Goal: Transaction & Acquisition: Purchase product/service

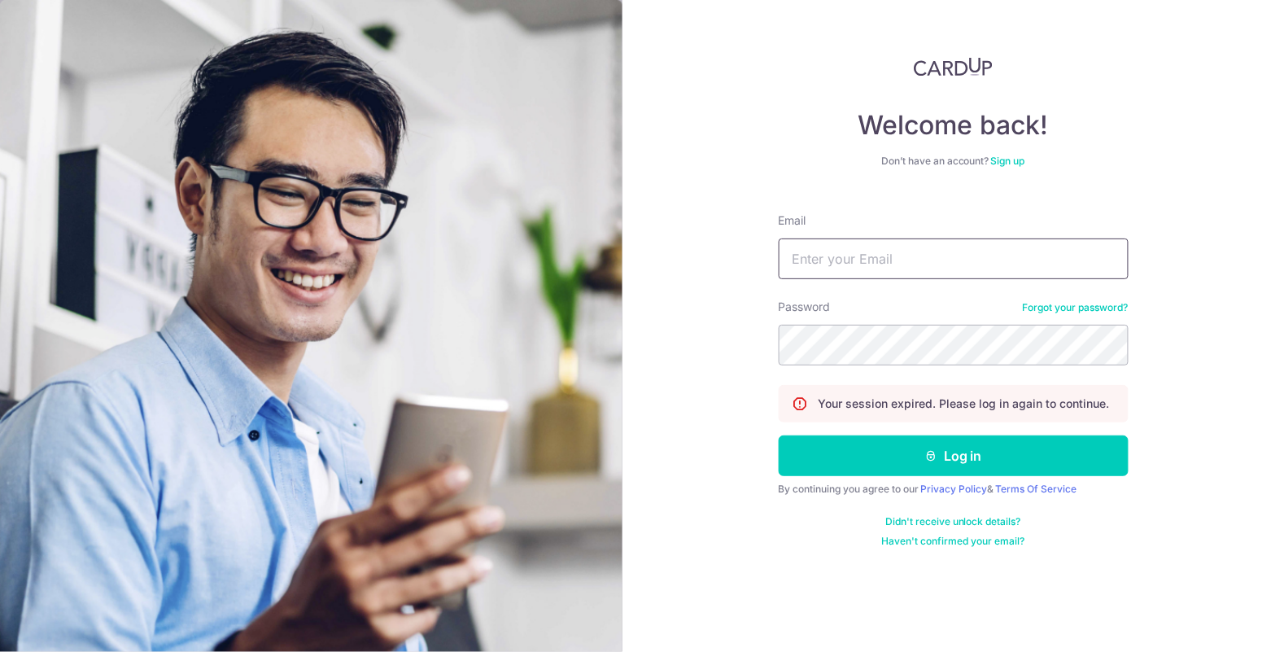
click at [920, 255] on input "Email" at bounding box center [954, 258] width 350 height 41
type input "lexchen78@gmail.com"
click at [779, 435] on button "Log in" at bounding box center [954, 455] width 350 height 41
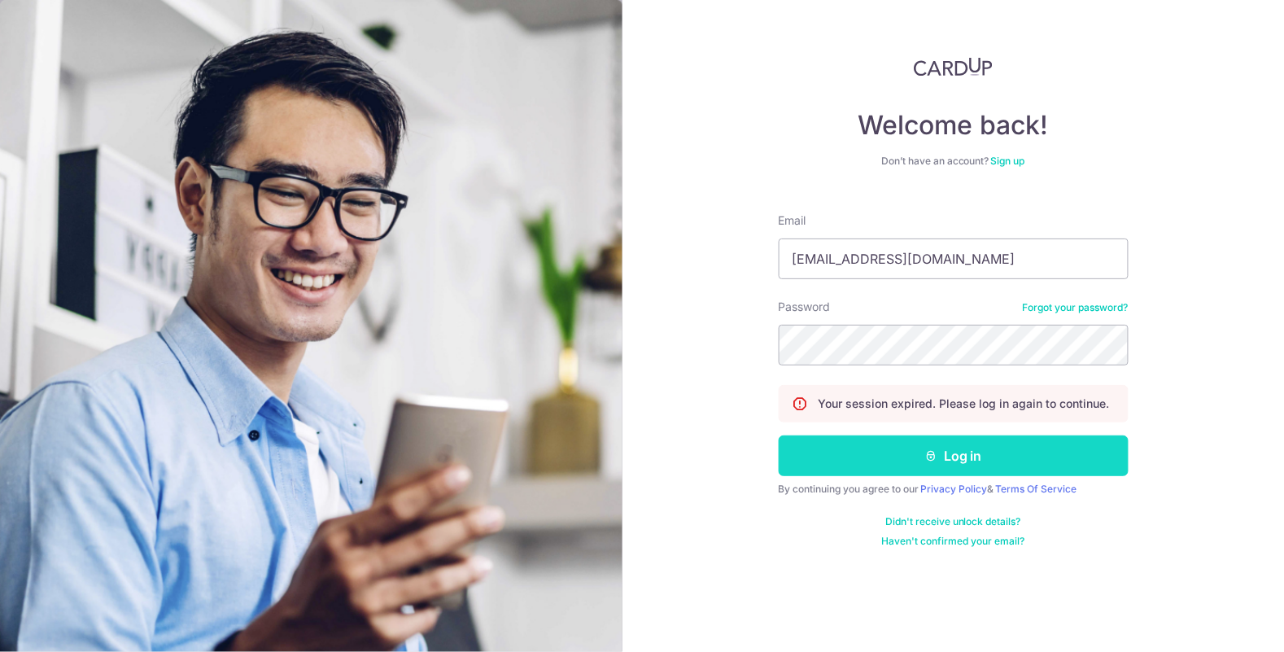
click at [960, 455] on button "Log in" at bounding box center [954, 455] width 350 height 41
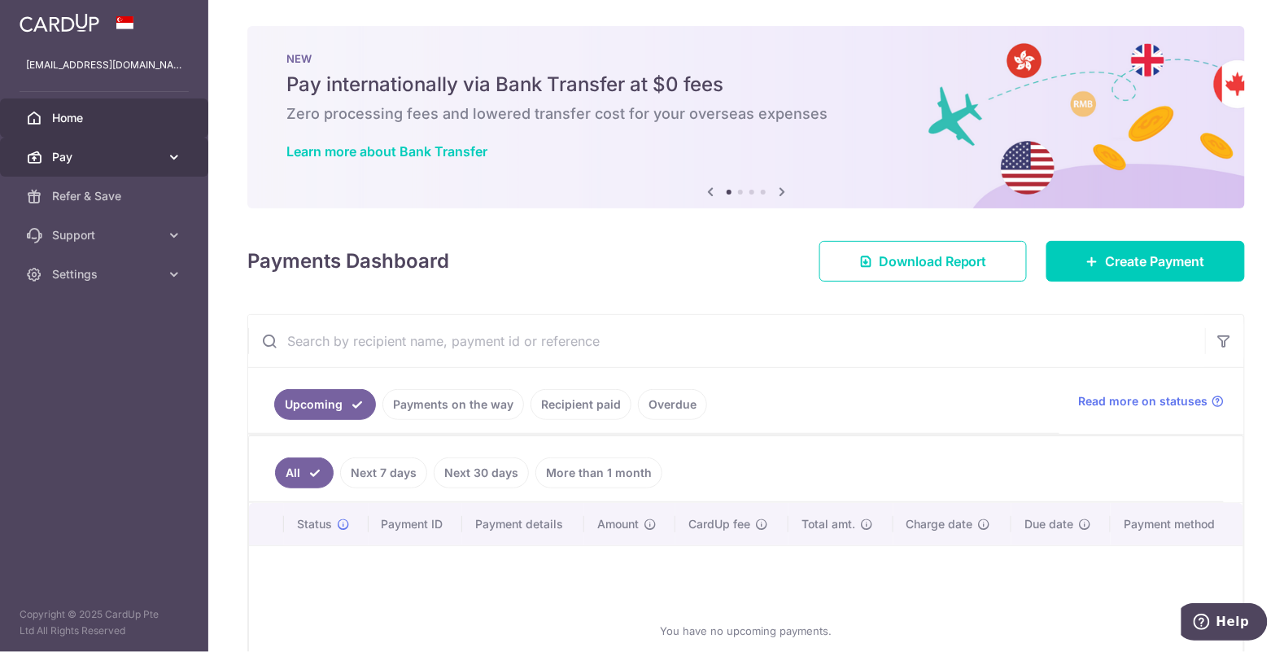
click at [172, 162] on icon at bounding box center [174, 157] width 16 height 16
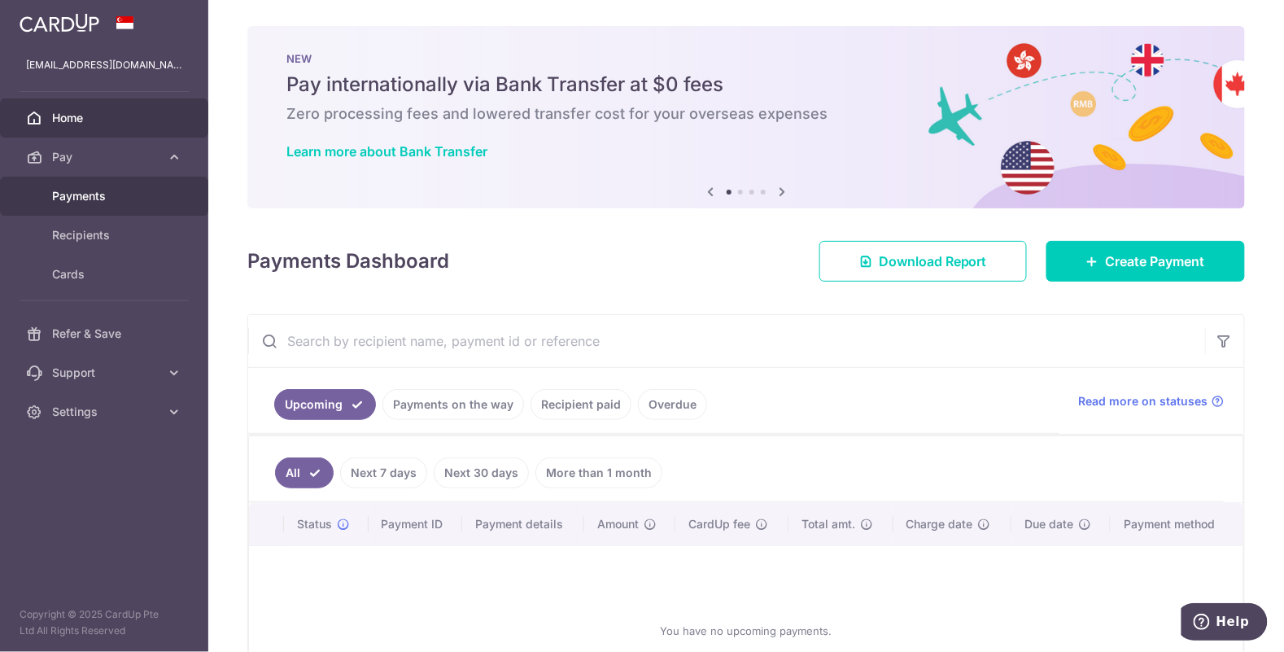
click at [101, 199] on span "Payments" at bounding box center [105, 196] width 107 height 16
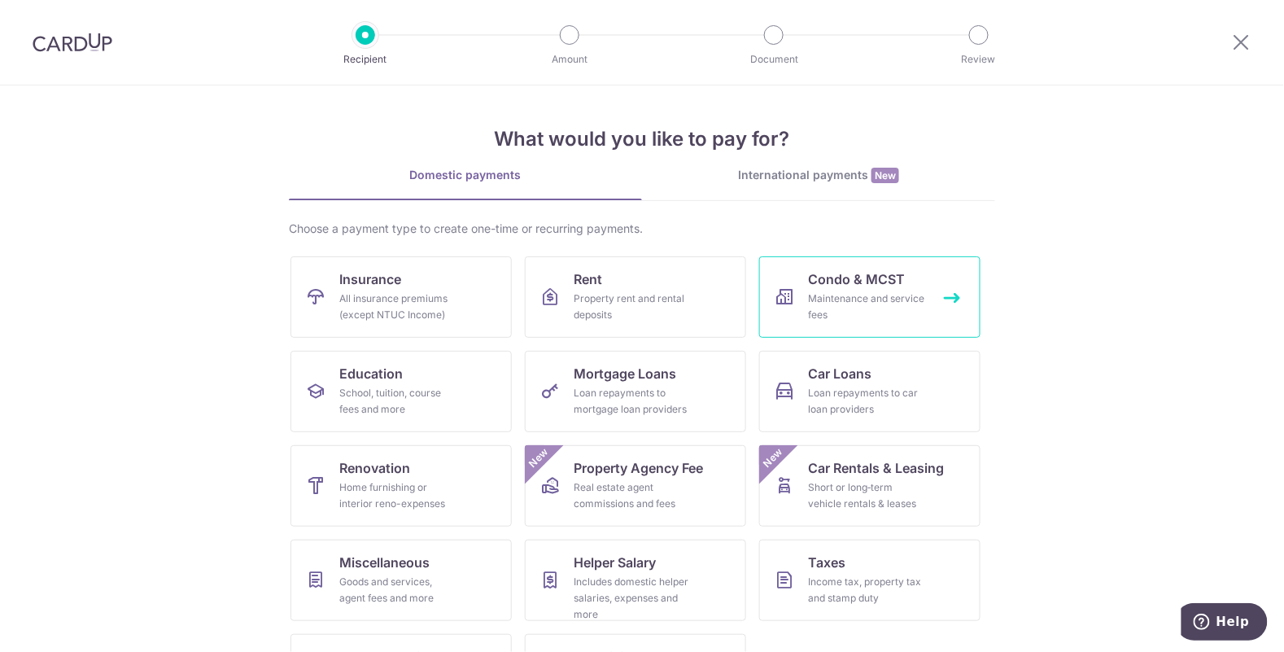
click at [897, 293] on div "Maintenance and service fees" at bounding box center [866, 307] width 117 height 33
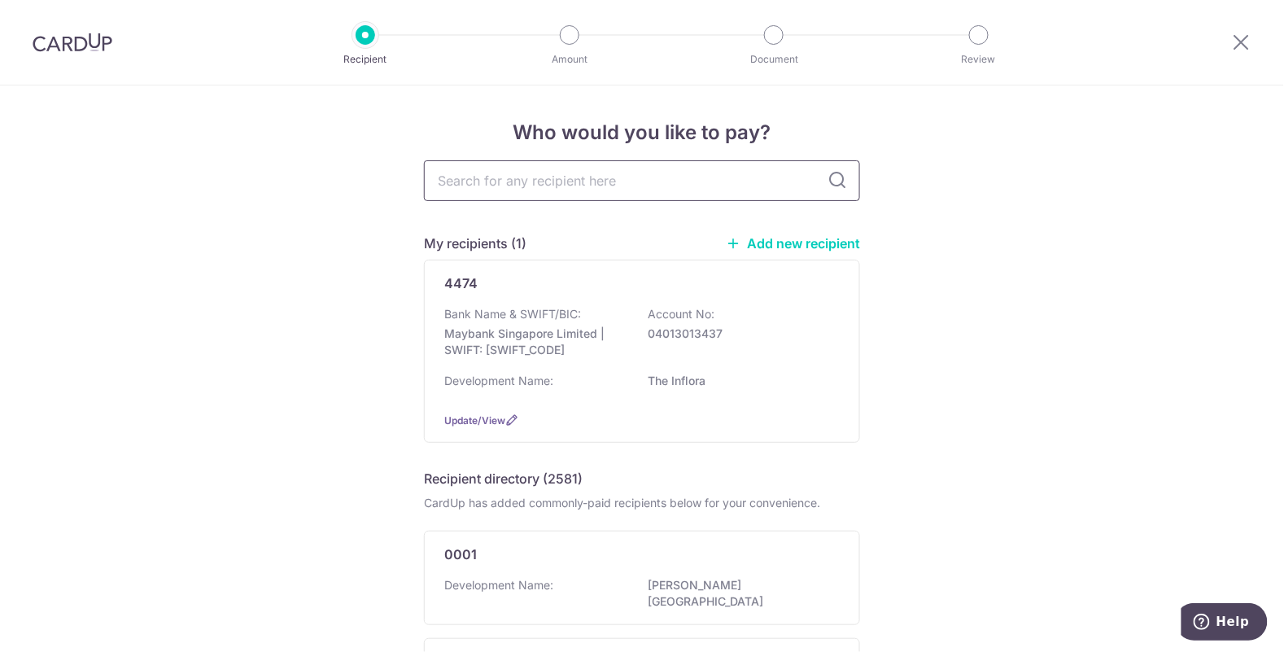
click at [474, 173] on input "text" at bounding box center [642, 180] width 436 height 41
type input "ki residence"
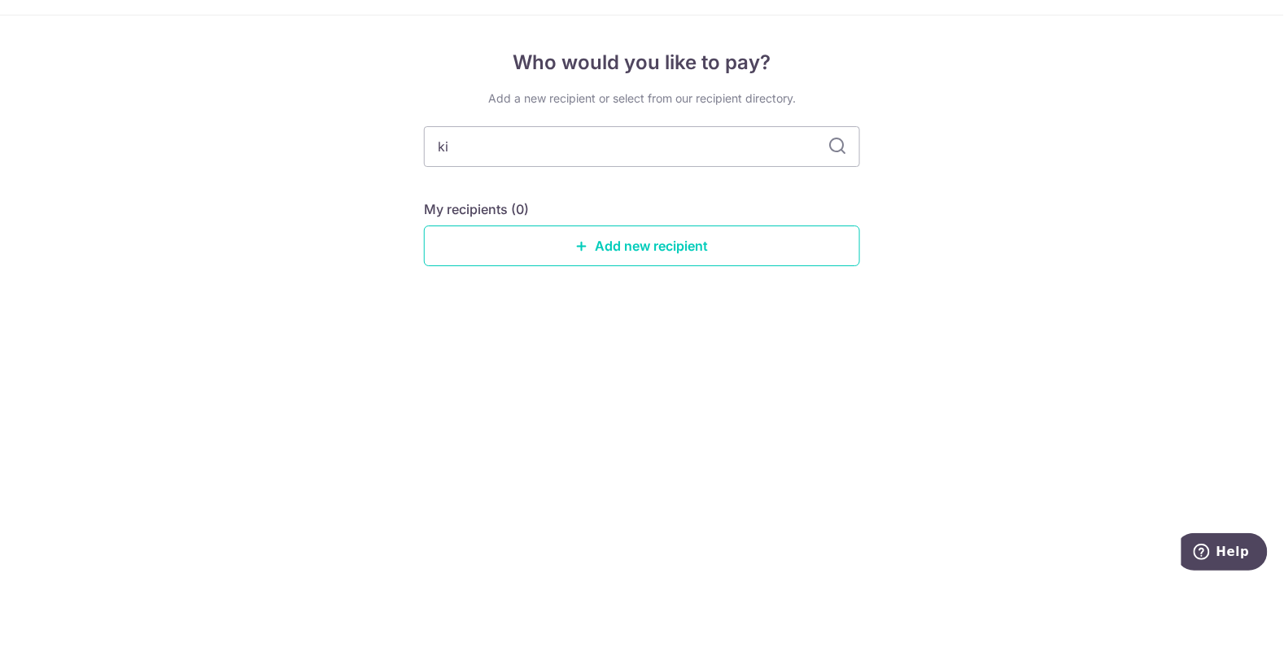
type input "k"
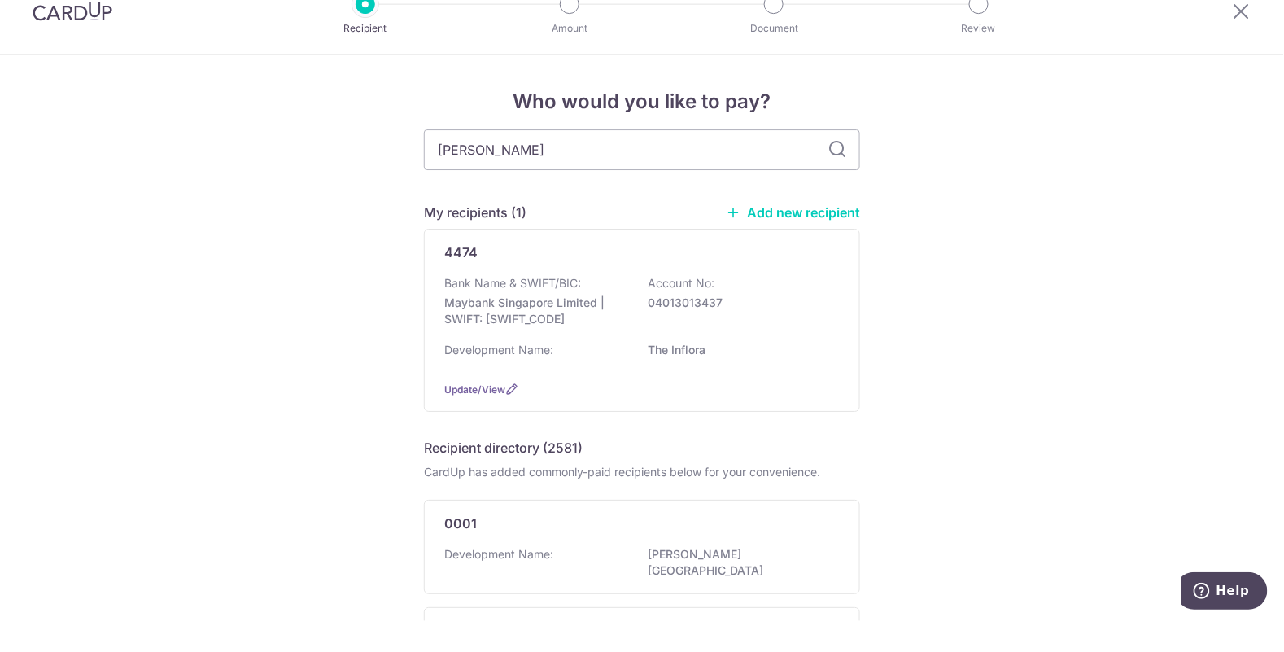
type input "hoi hup"
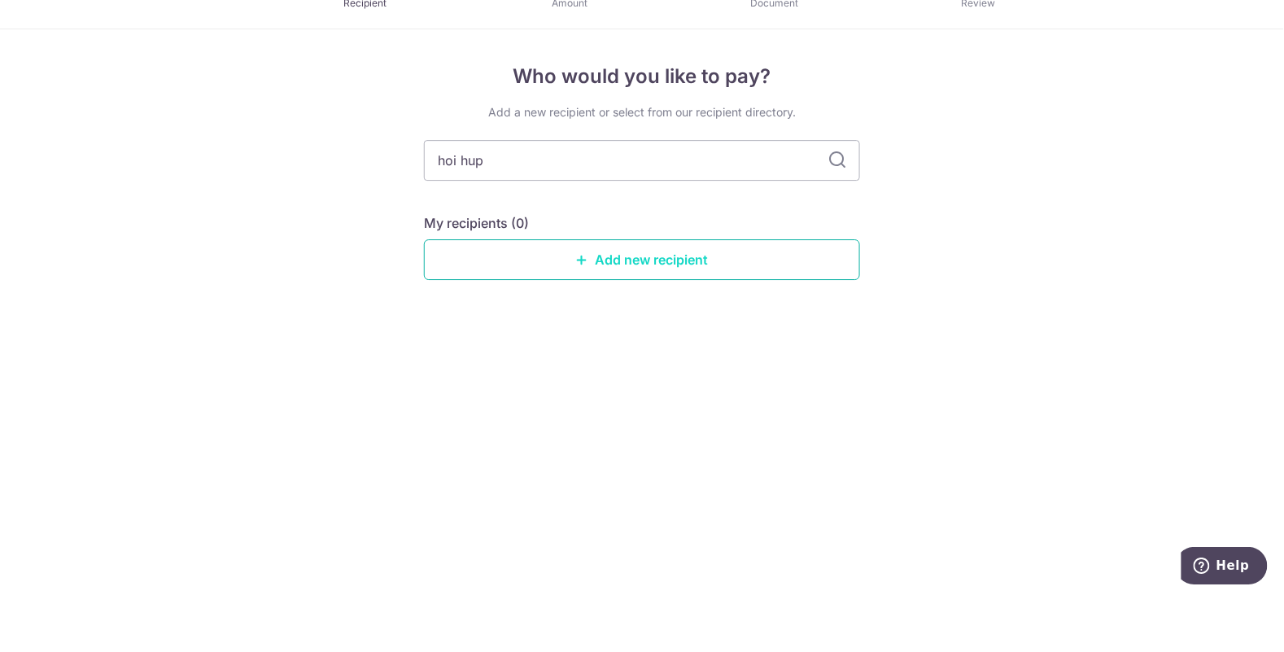
click at [484, 308] on link "Add new recipient" at bounding box center [642, 315] width 436 height 41
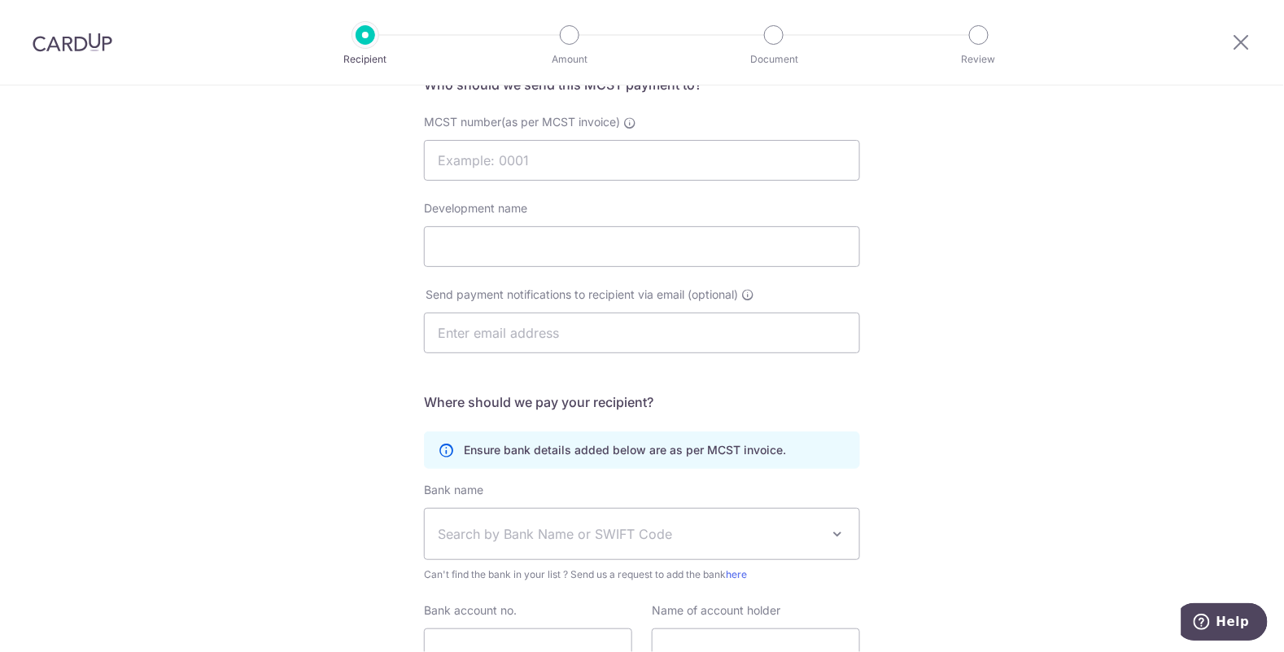
scroll to position [150, 0]
click at [473, 164] on input "MCST number(as per MCST invoice)" at bounding box center [642, 158] width 436 height 41
type input "h"
type input "Hoi Hup Sunway Clementi Pte Ltd - Maintenance Fund A/C"
click at [662, 237] on input "Development name" at bounding box center [642, 244] width 436 height 41
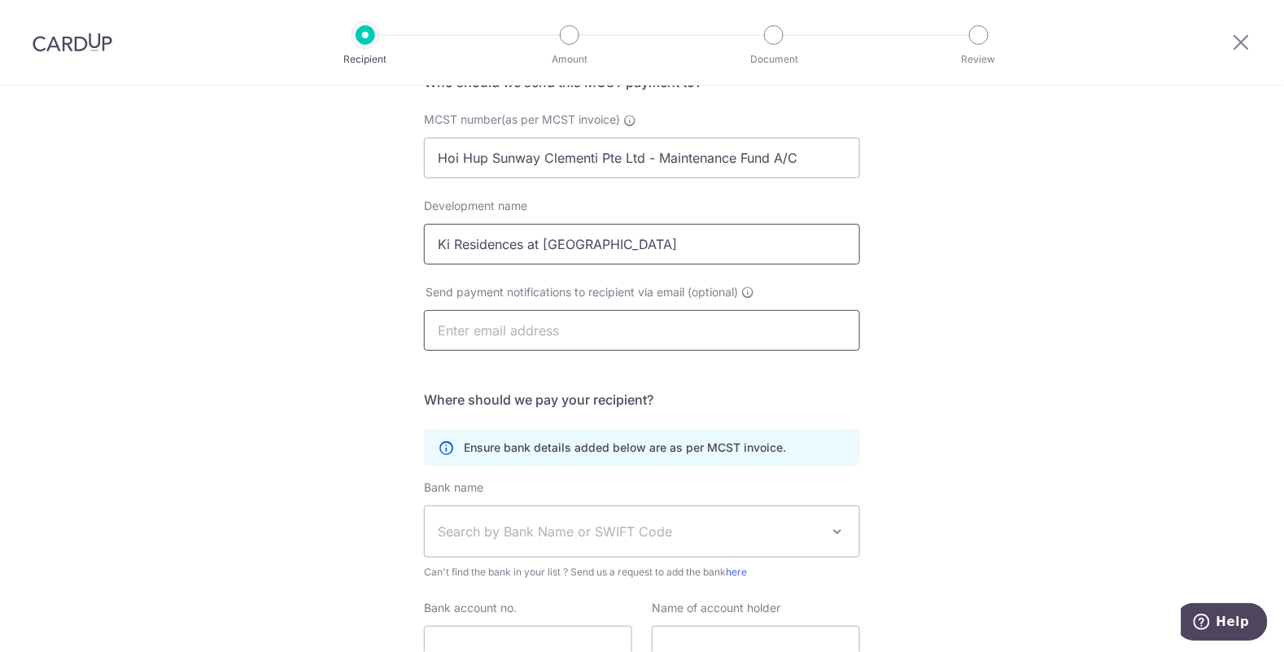
type input "Ki Residences at Brookvale"
click at [636, 333] on input "text" at bounding box center [642, 330] width 436 height 41
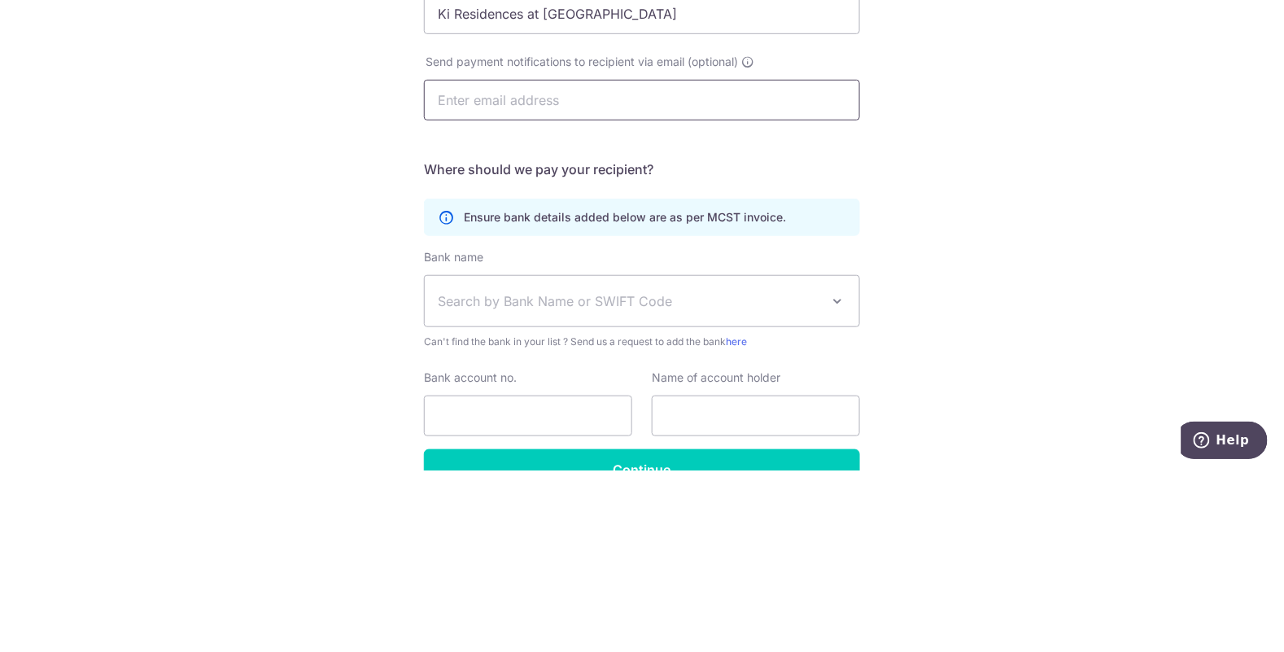
scroll to position [214, 0]
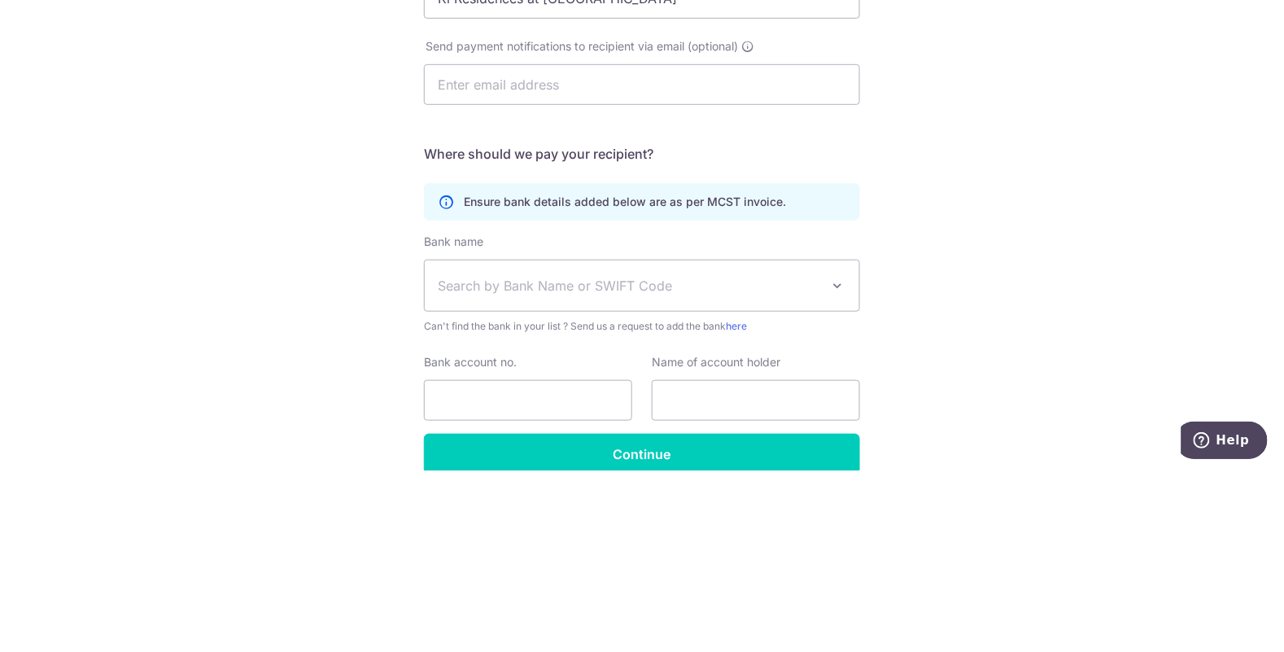
click at [307, 378] on div "Who would you like to pay? Your recipient does not need a CardUp account to rec…" at bounding box center [642, 301] width 1284 height 861
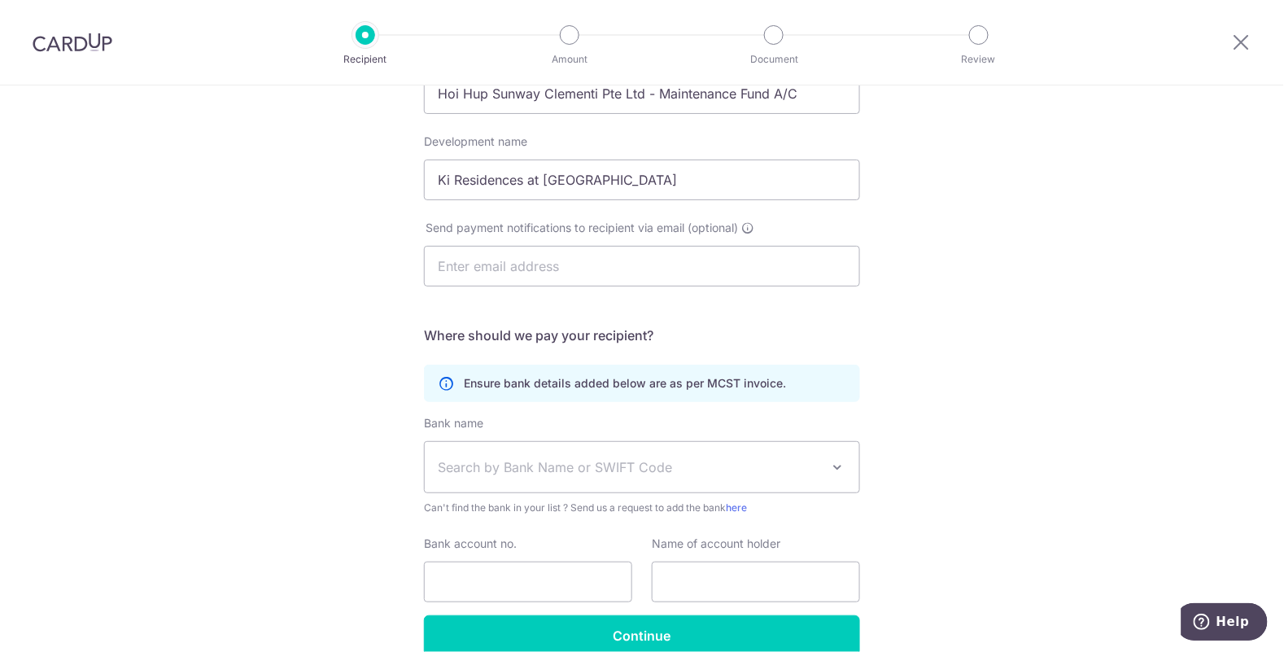
click at [655, 470] on span "Search by Bank Name or SWIFT Code" at bounding box center [629, 467] width 382 height 20
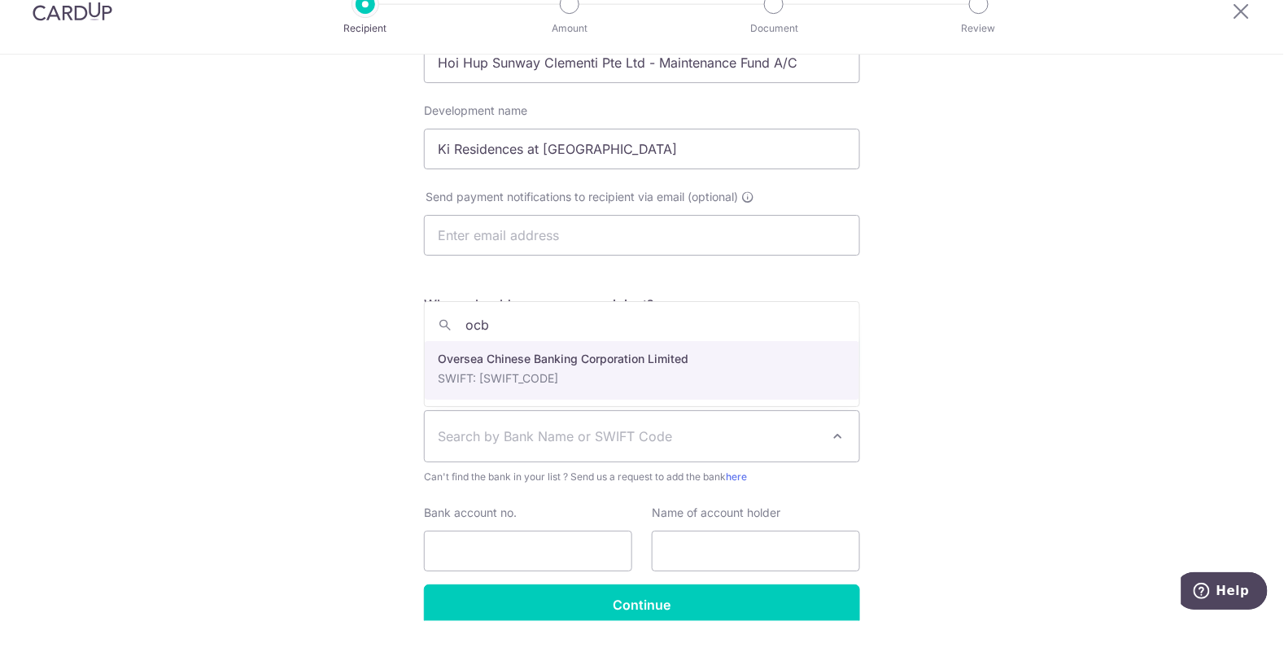
type input "ocbc"
select select "12"
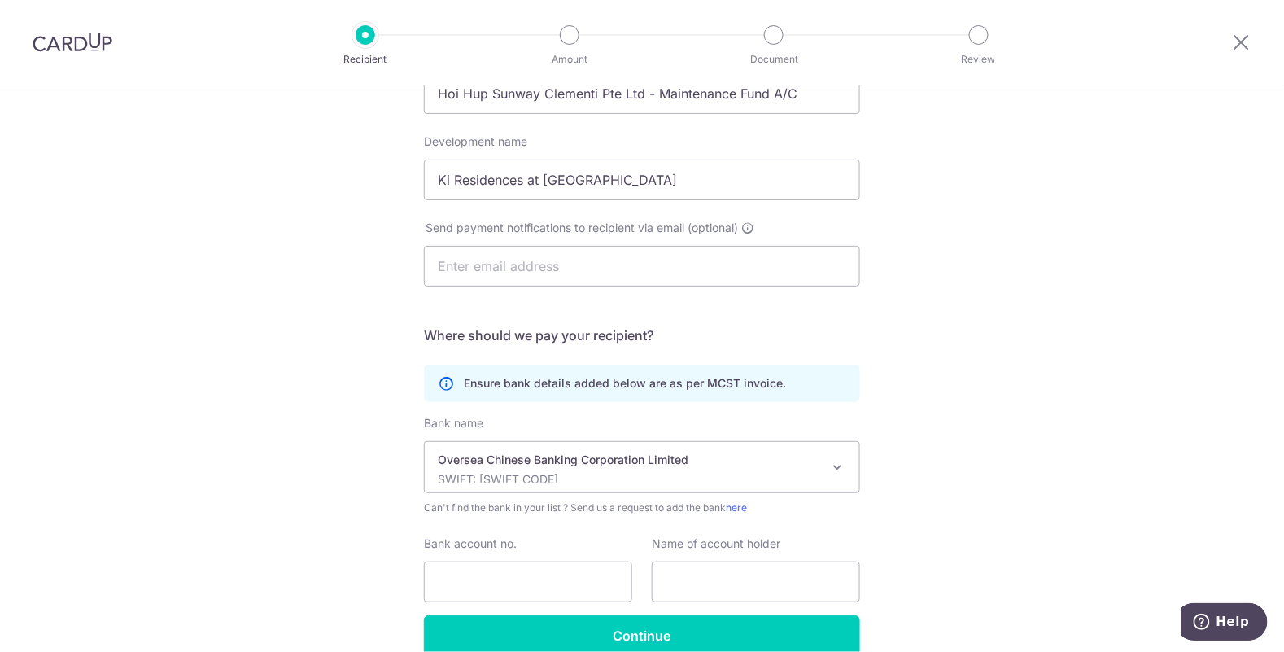
click at [830, 460] on span at bounding box center [838, 467] width 20 height 20
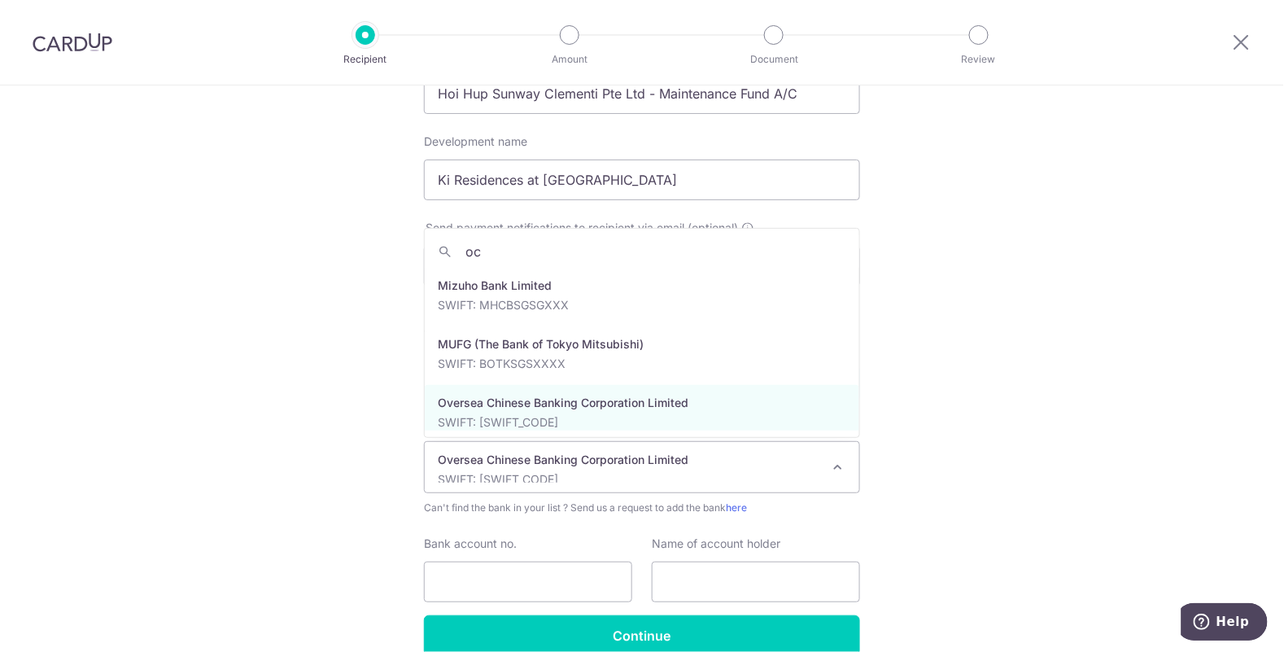
scroll to position [0, 0]
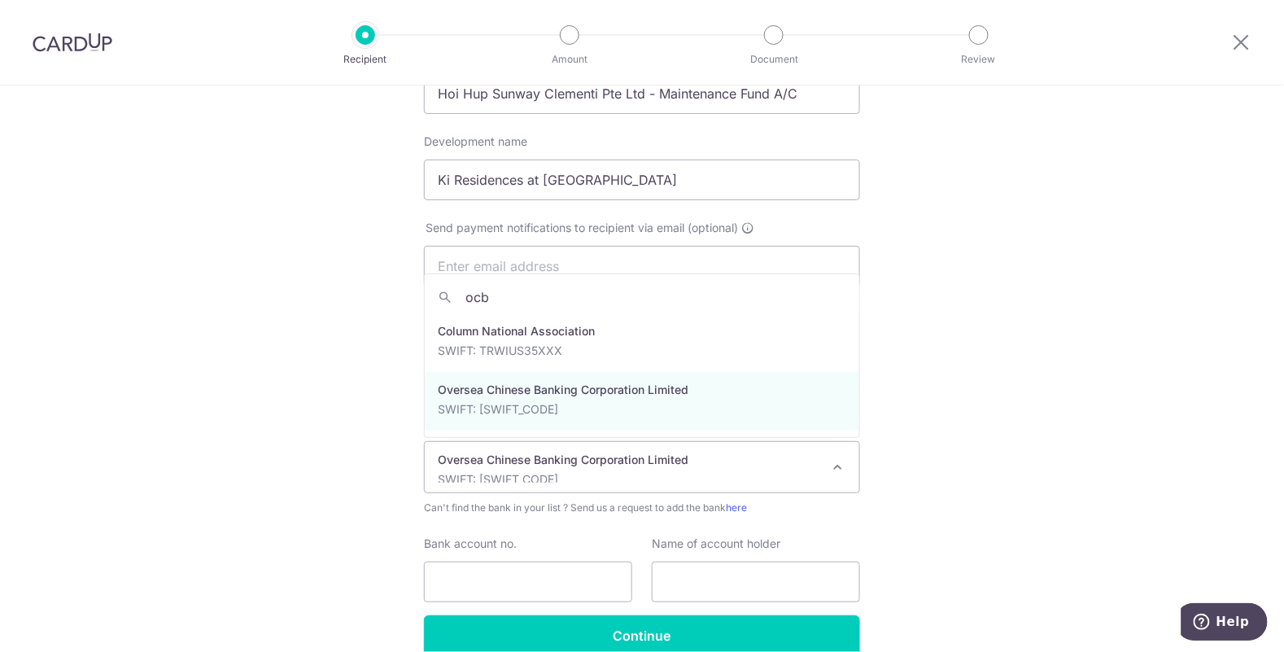
type input "ocbc"
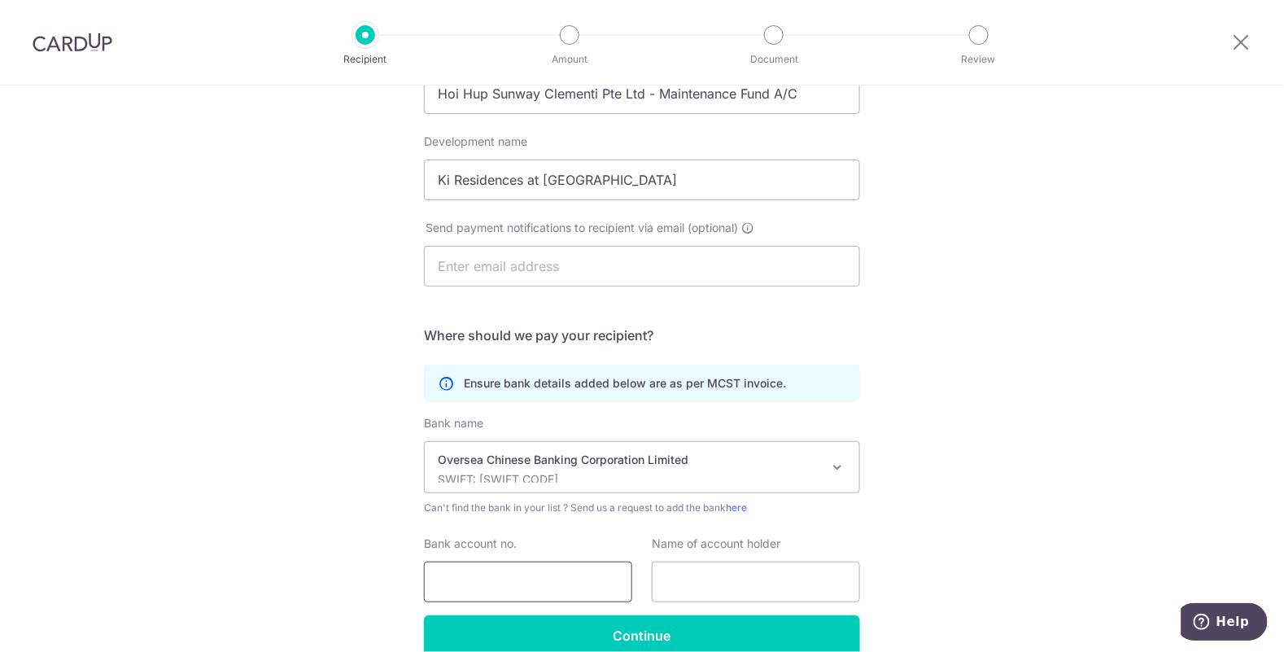
click at [589, 586] on input "Bank account no." at bounding box center [528, 581] width 208 height 41
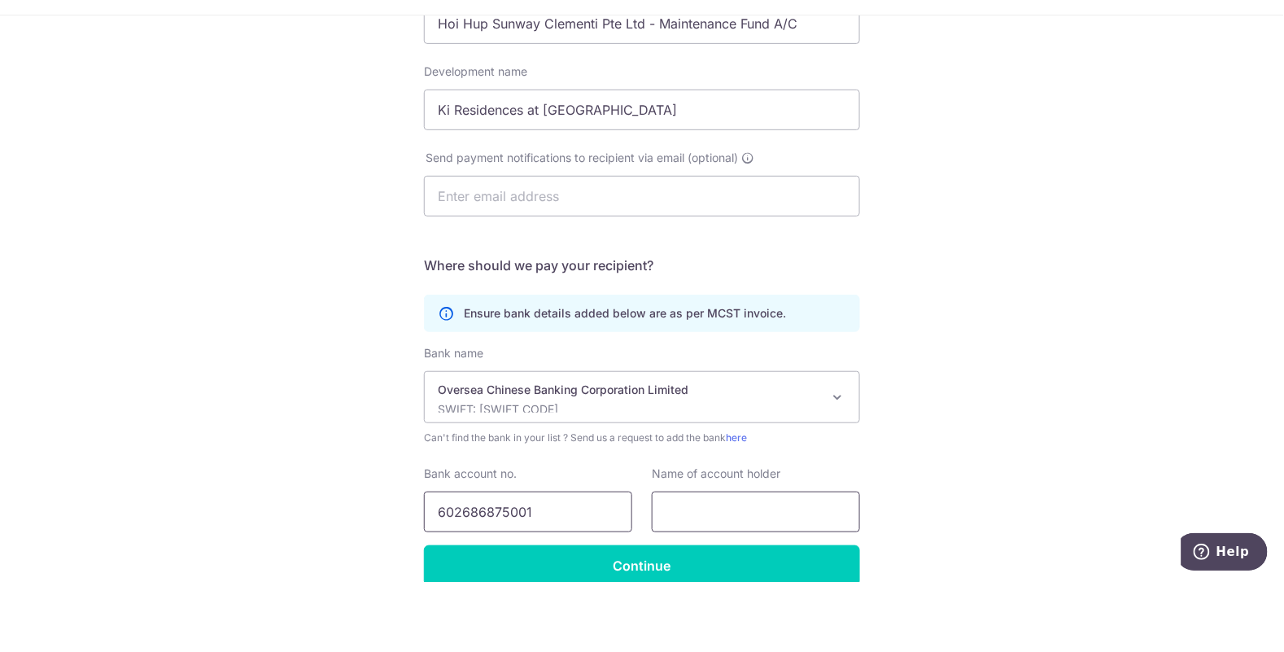
type input "602686875001"
click at [764, 575] on input "text" at bounding box center [756, 581] width 208 height 41
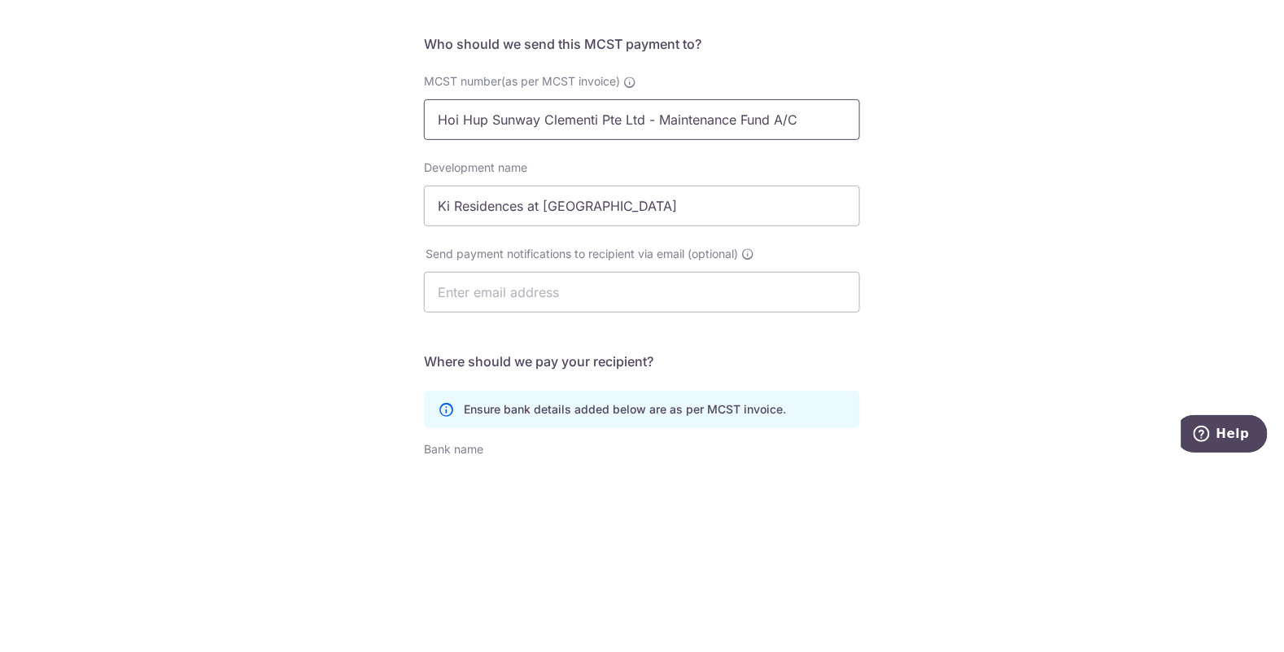
click at [451, 308] on input "Hoi Hup Sunway Clementi Pte Ltd - Maintenance Fund A/C" at bounding box center [642, 307] width 436 height 41
click at [452, 308] on input "Hoi Hup Sunway Clementi Pte Ltd - Maintenance Fund A/C" at bounding box center [642, 307] width 436 height 41
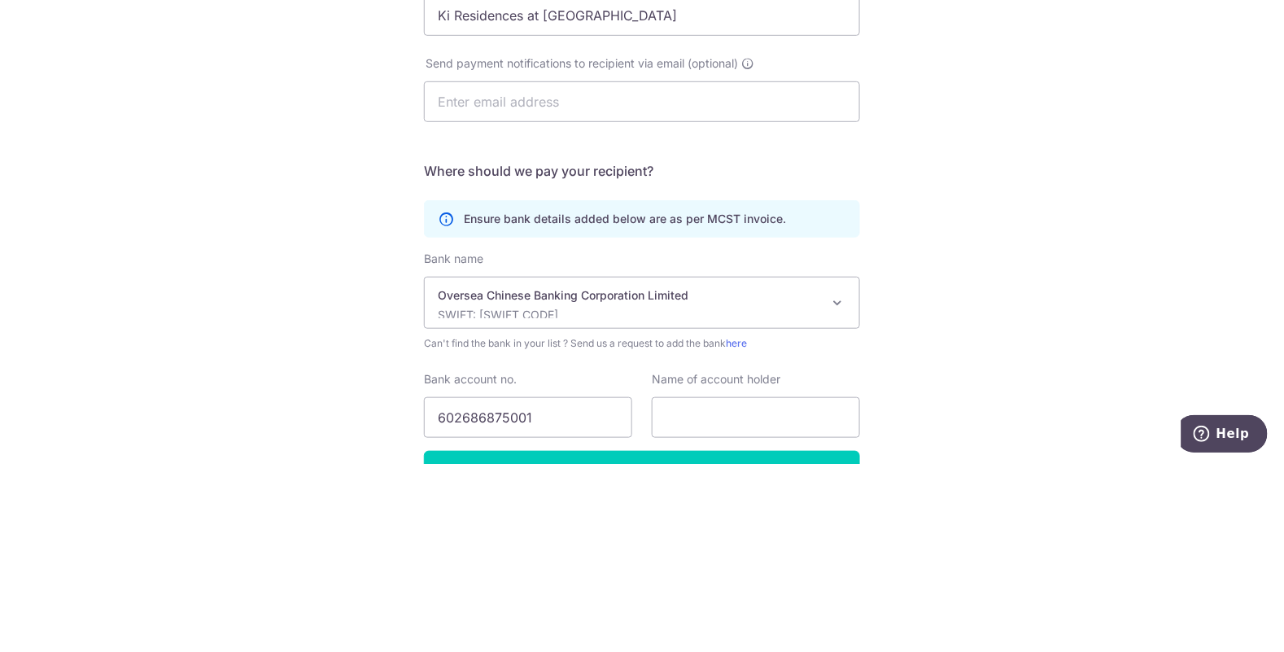
scroll to position [214, 0]
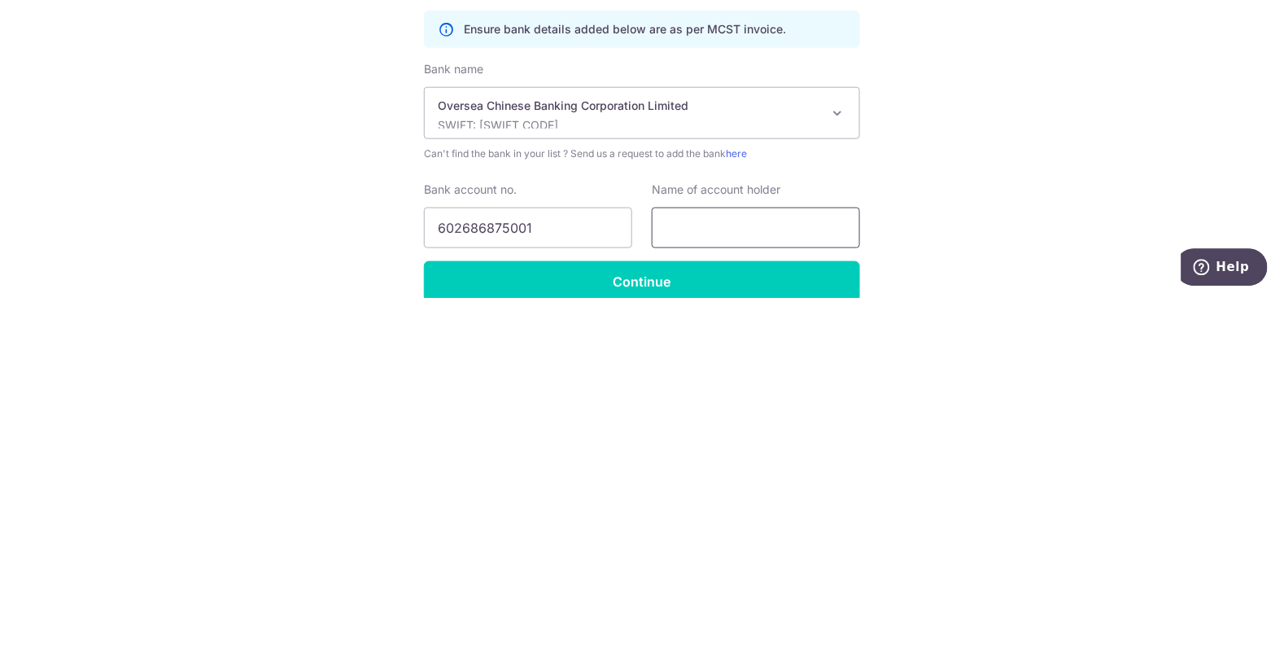
click at [749, 586] on input "text" at bounding box center [756, 581] width 208 height 41
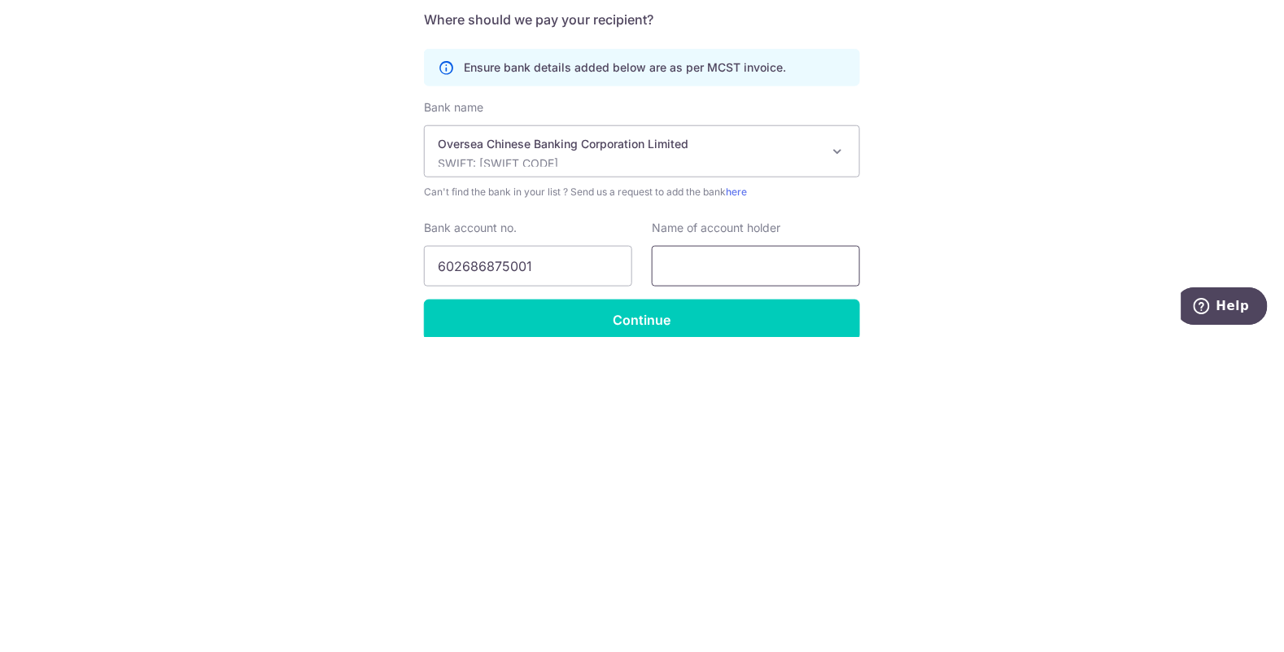
click at [726, 575] on input "text" at bounding box center [756, 581] width 208 height 41
click at [698, 588] on input "text" at bounding box center [756, 581] width 208 height 41
click at [680, 586] on input "text" at bounding box center [756, 581] width 208 height 41
click at [703, 583] on input "text" at bounding box center [756, 581] width 208 height 41
click at [694, 585] on input "text" at bounding box center [756, 581] width 208 height 41
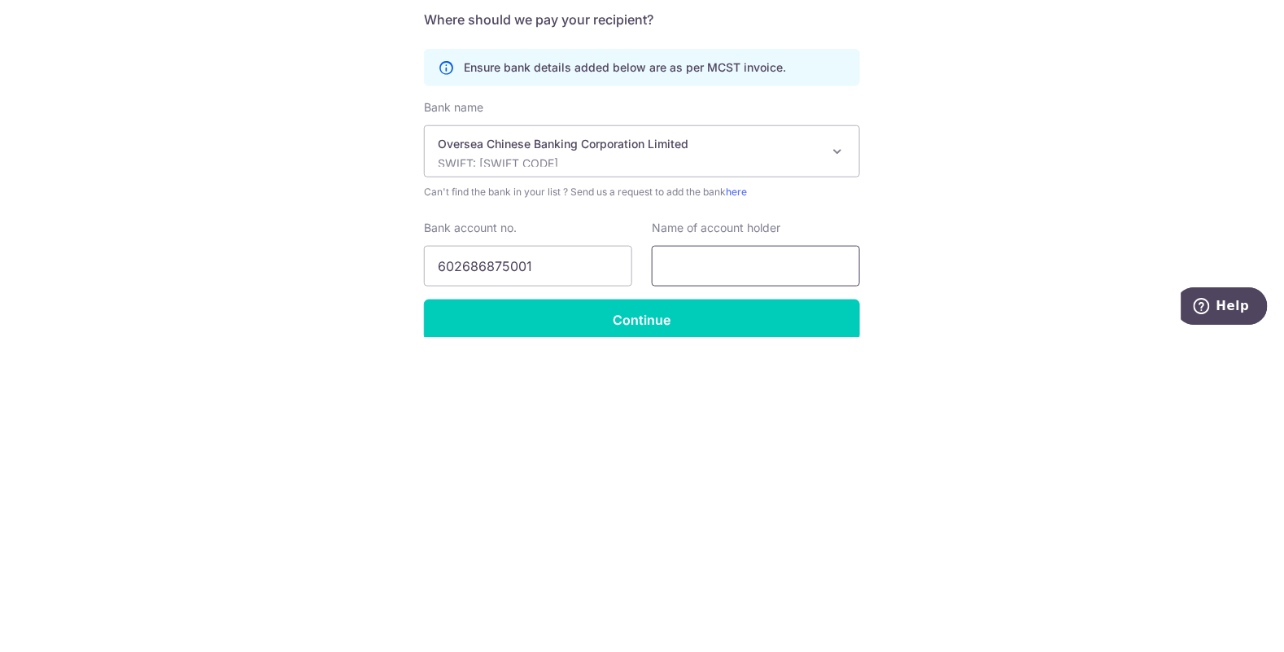
paste input "Hoi Hup Sunway Clementi Pte Ltd - Maintenance Fund A/C"
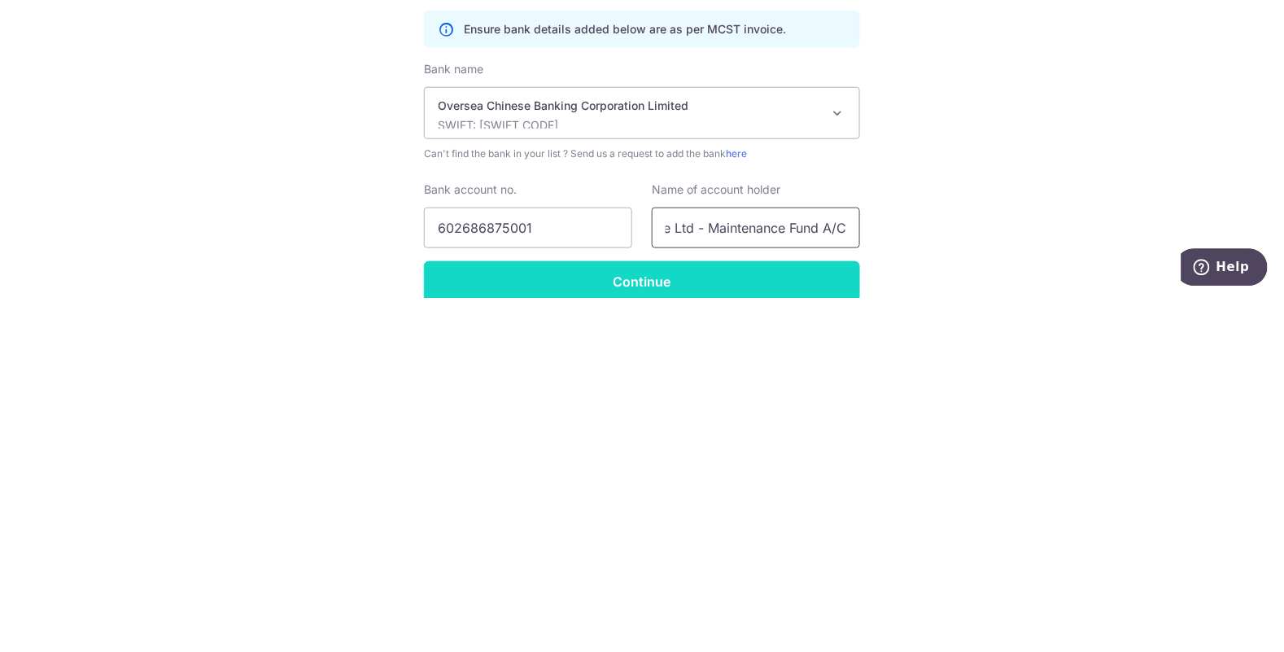
type input "Hoi Hup Sunway Clementi Pte Ltd - Maintenance Fund A/C"
click at [748, 632] on input "Continue" at bounding box center [642, 635] width 436 height 41
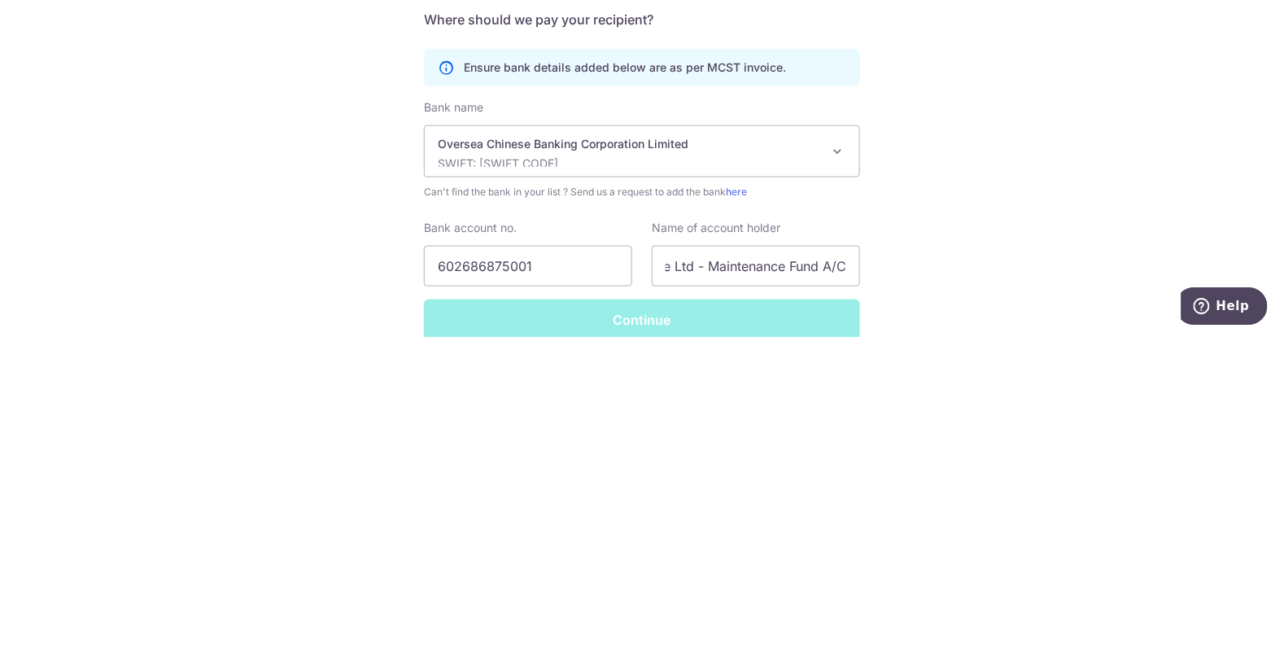
scroll to position [0, 0]
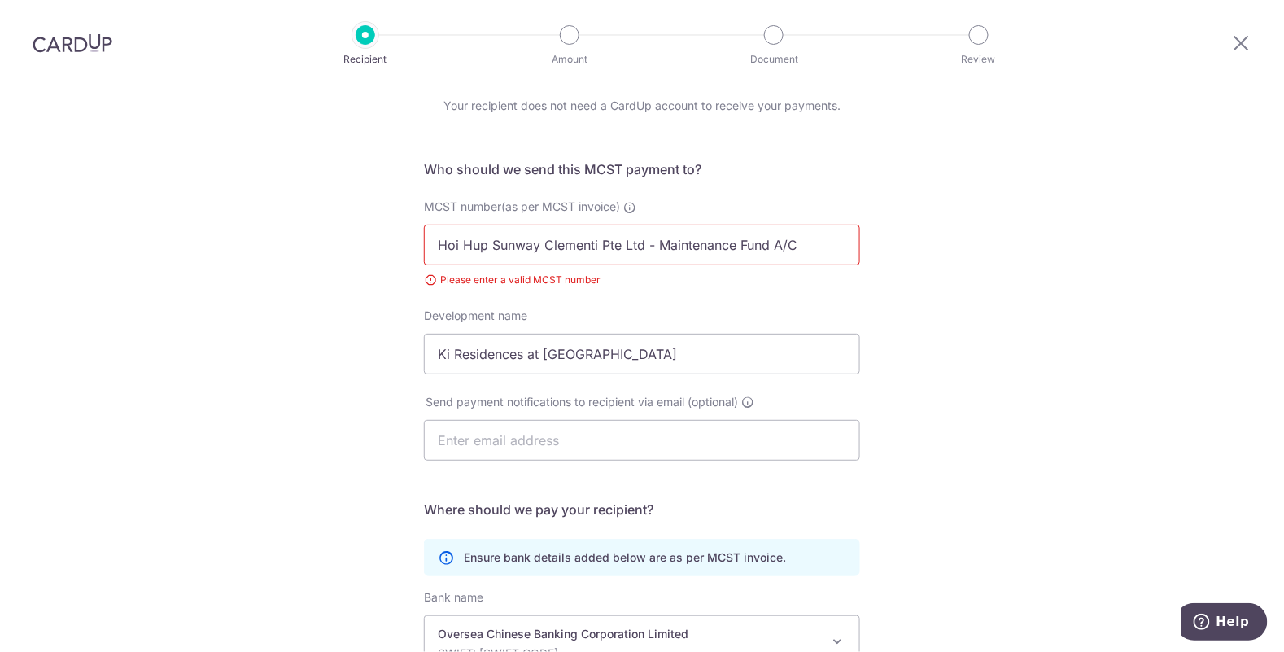
scroll to position [68, 0]
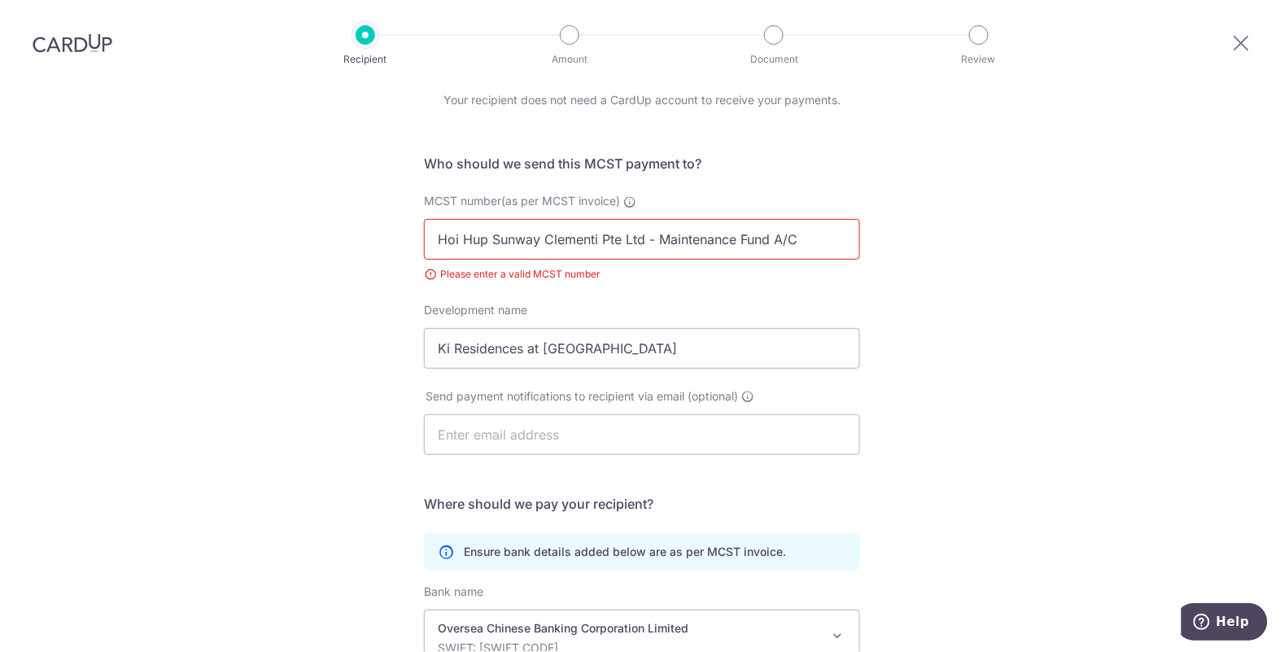
click at [583, 222] on div "MCST number(as per MCST invoice) Hoi Hup Sunway Clementi Pte Ltd - Maintenance …" at bounding box center [642, 247] width 456 height 109
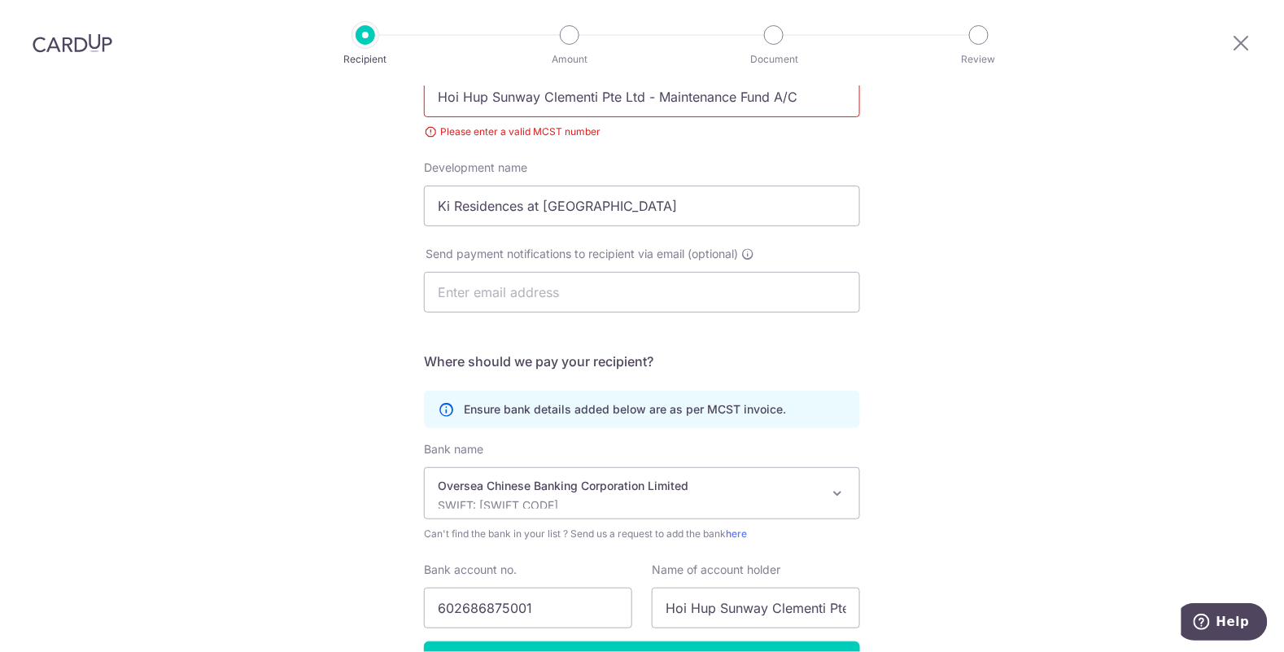
scroll to position [212, 0]
click at [478, 587] on input "602686875001" at bounding box center [528, 607] width 208 height 41
click at [479, 587] on input "602686875001" at bounding box center [528, 607] width 208 height 41
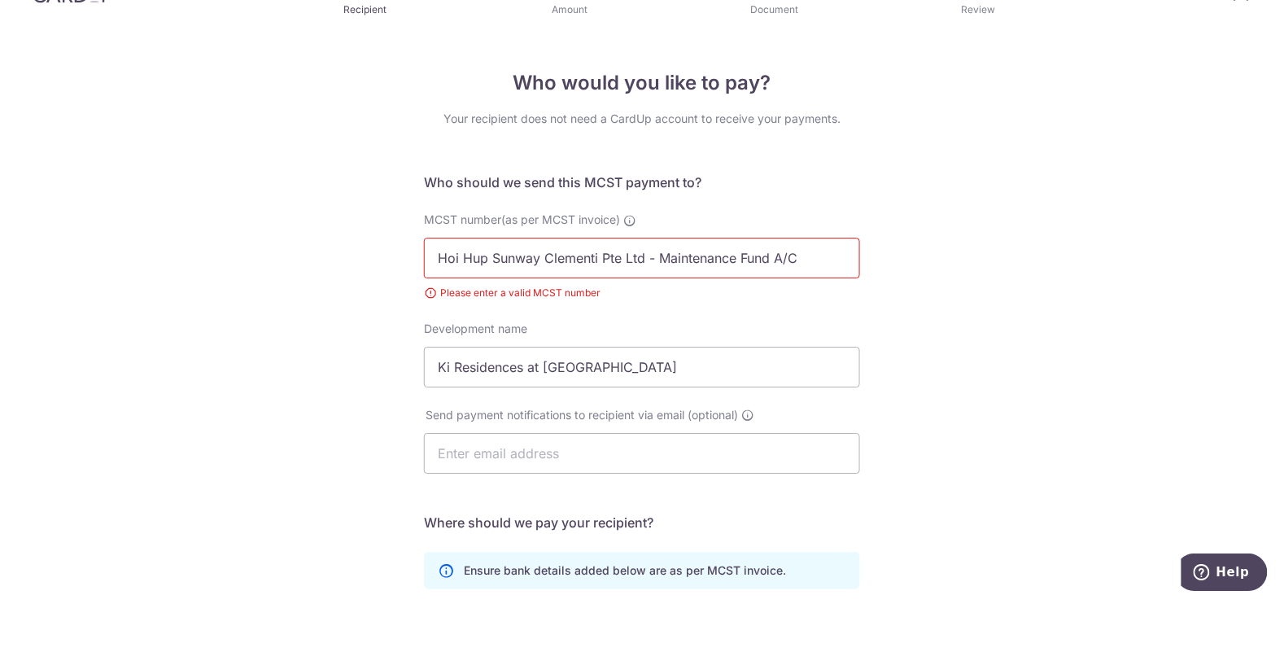
scroll to position [78, 0]
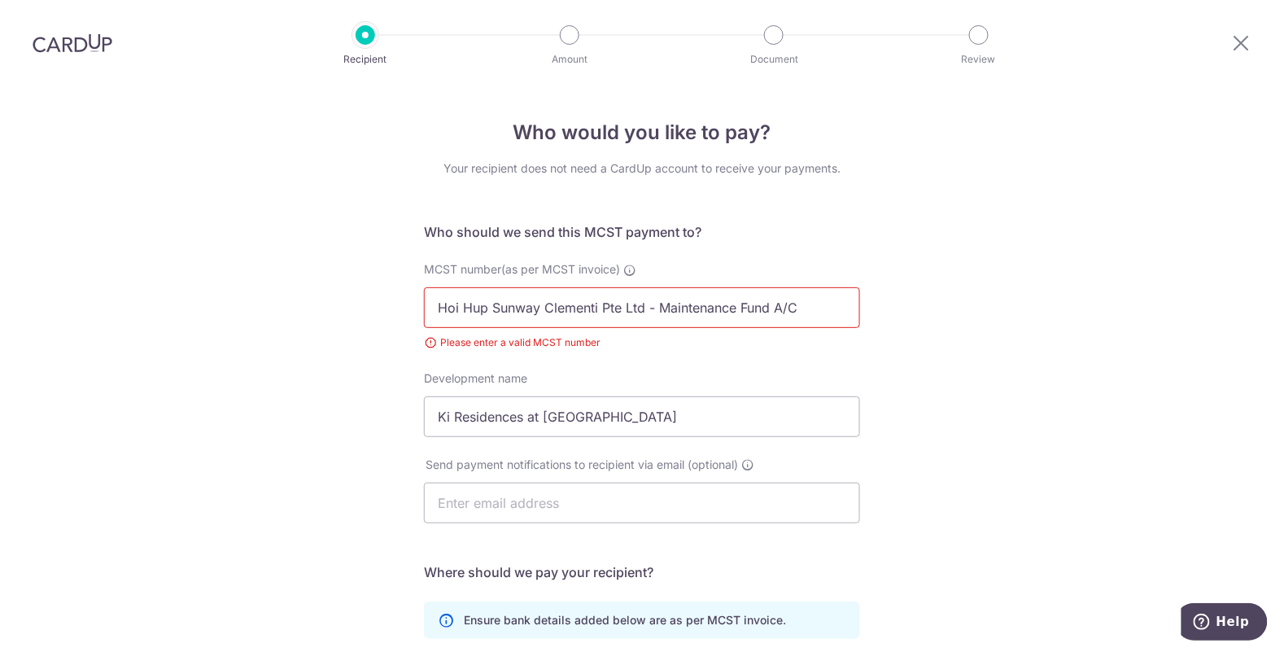
click at [1003, 215] on div "Who would you like to pay? Your recipient does not need a CardUp account to rec…" at bounding box center [642, 527] width 1284 height 884
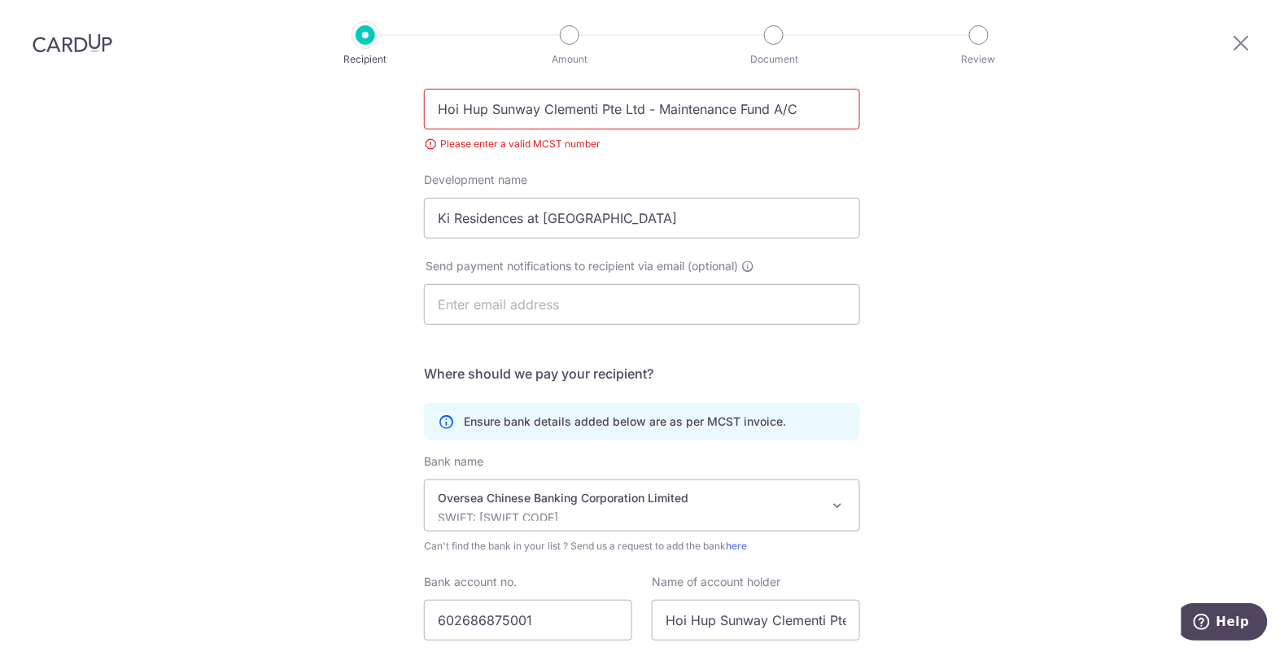
scroll to position [237, 0]
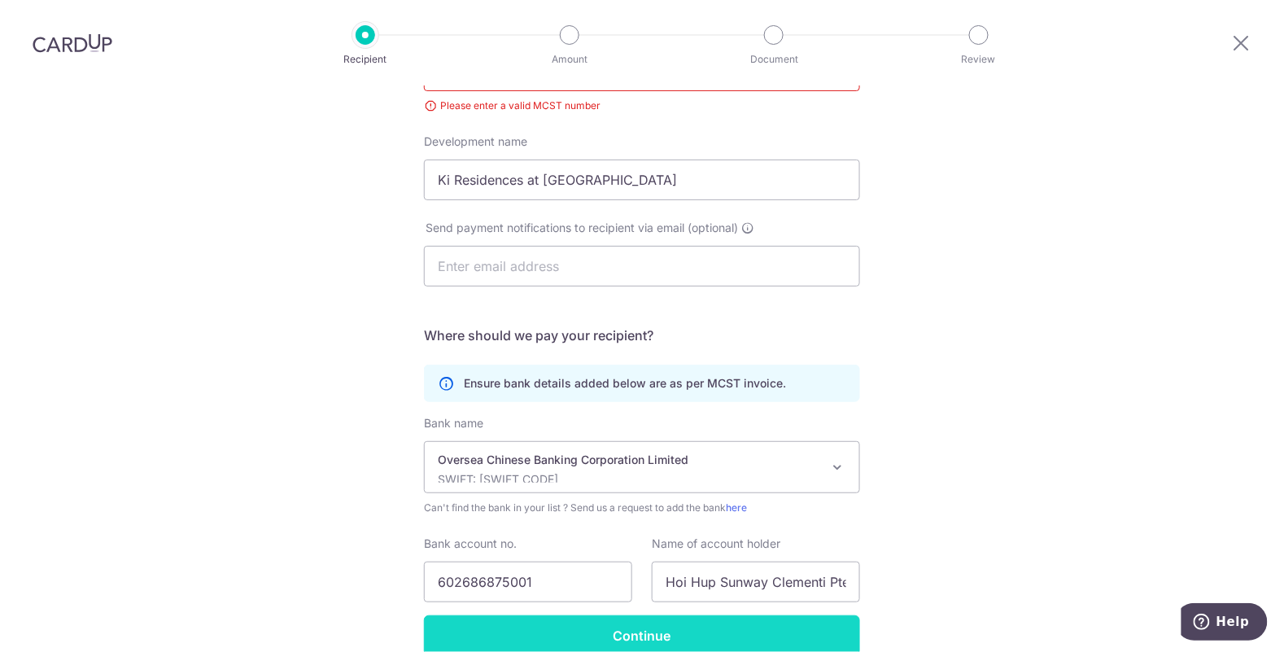
click at [749, 615] on input "Continue" at bounding box center [642, 635] width 436 height 41
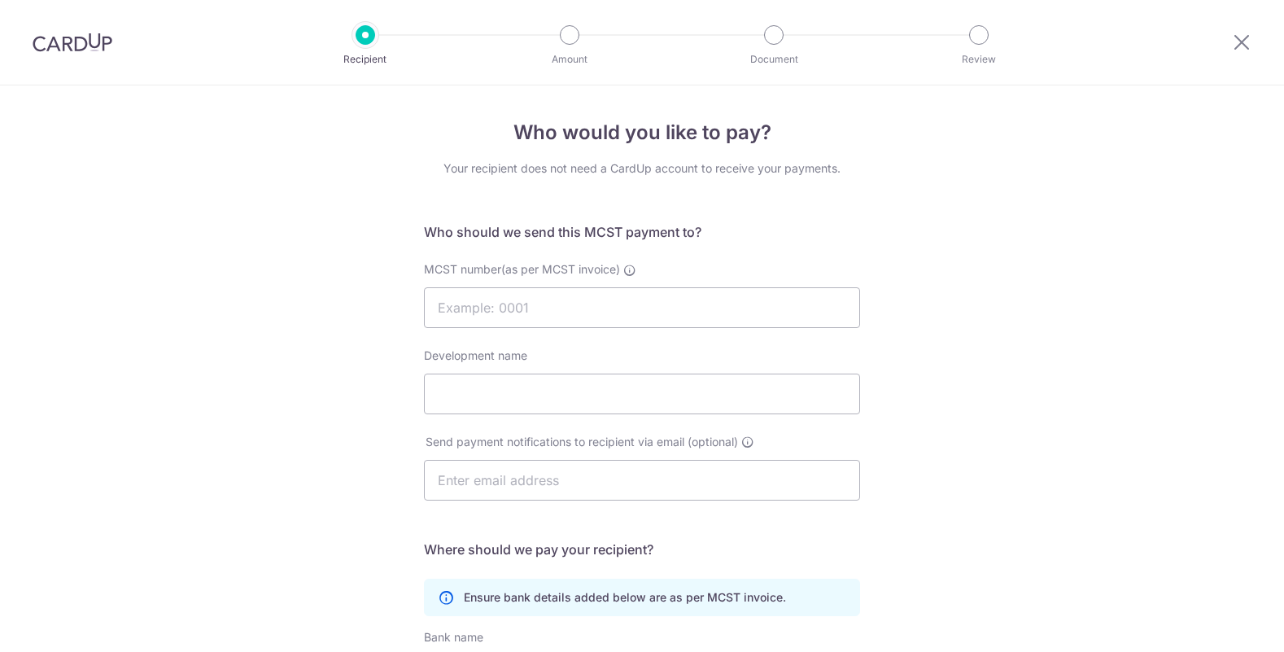
select select "12"
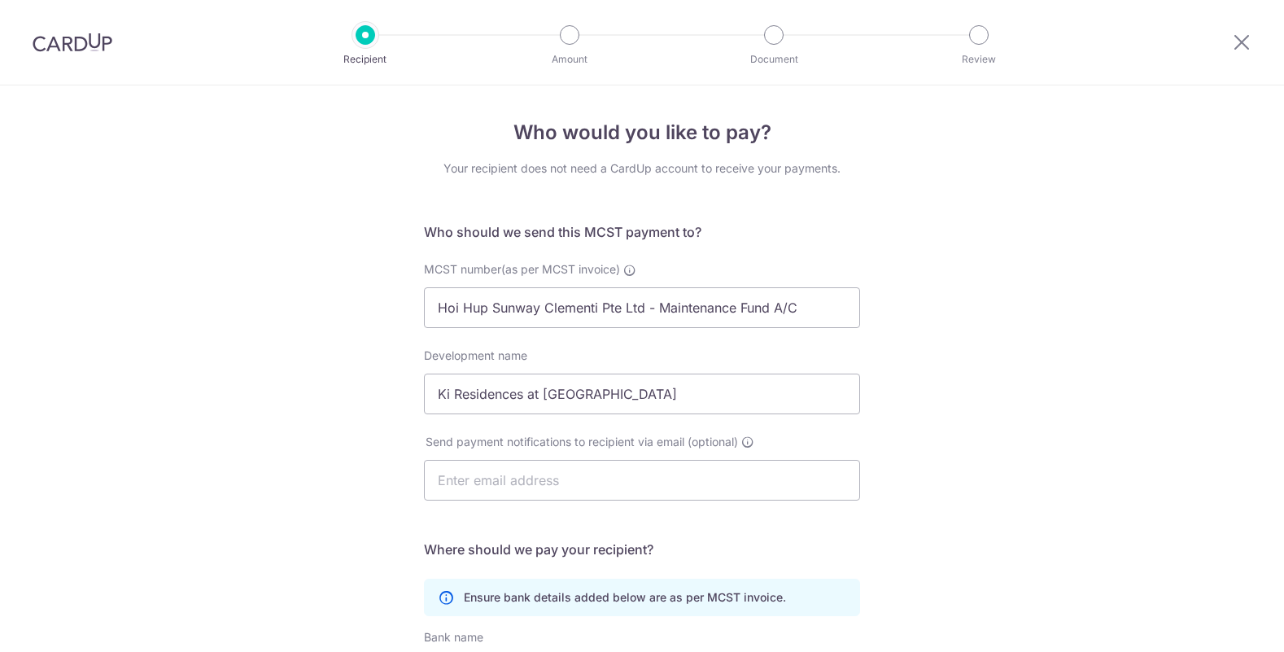
select select "12"
